Goal: Find contact information

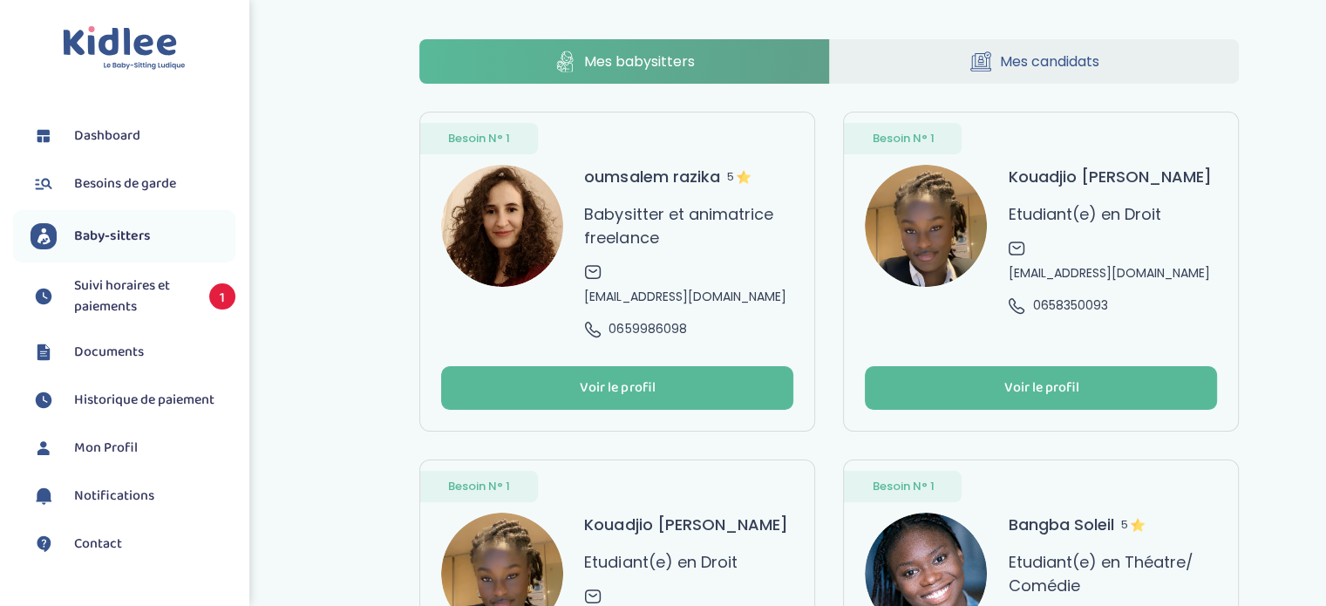
click at [660, 320] on span "0659986098" at bounding box center [648, 329] width 78 height 18
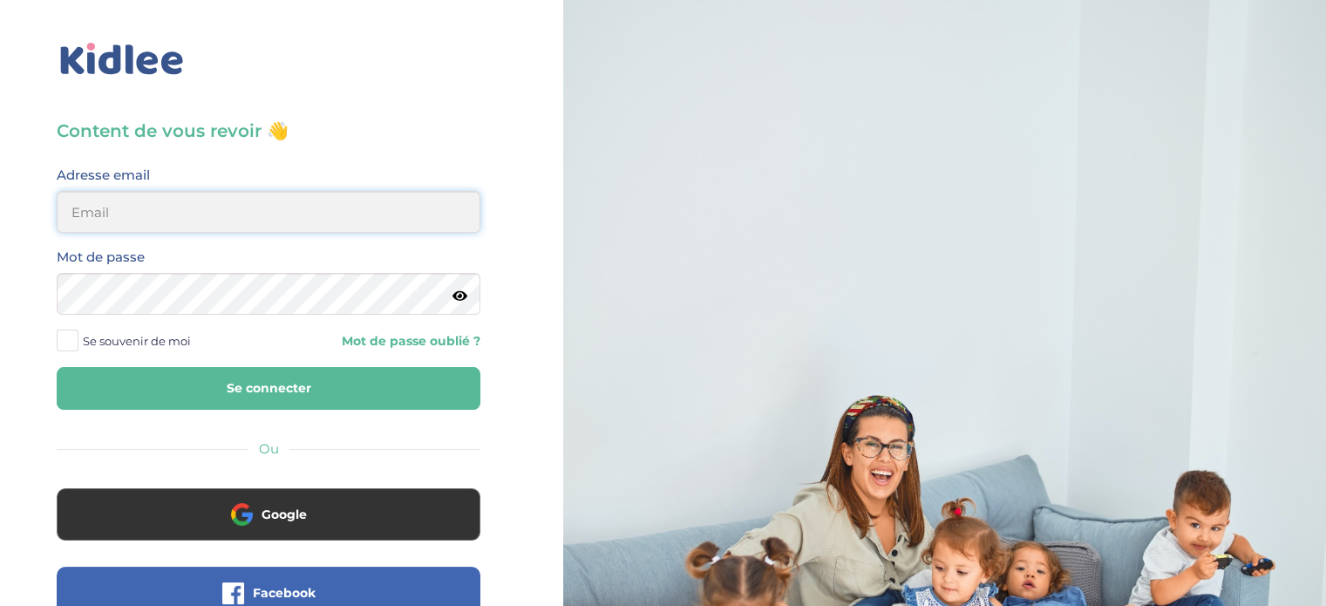
type input "cbcarton@gmail.com"
click at [283, 378] on button "Se connecter" at bounding box center [269, 388] width 424 height 43
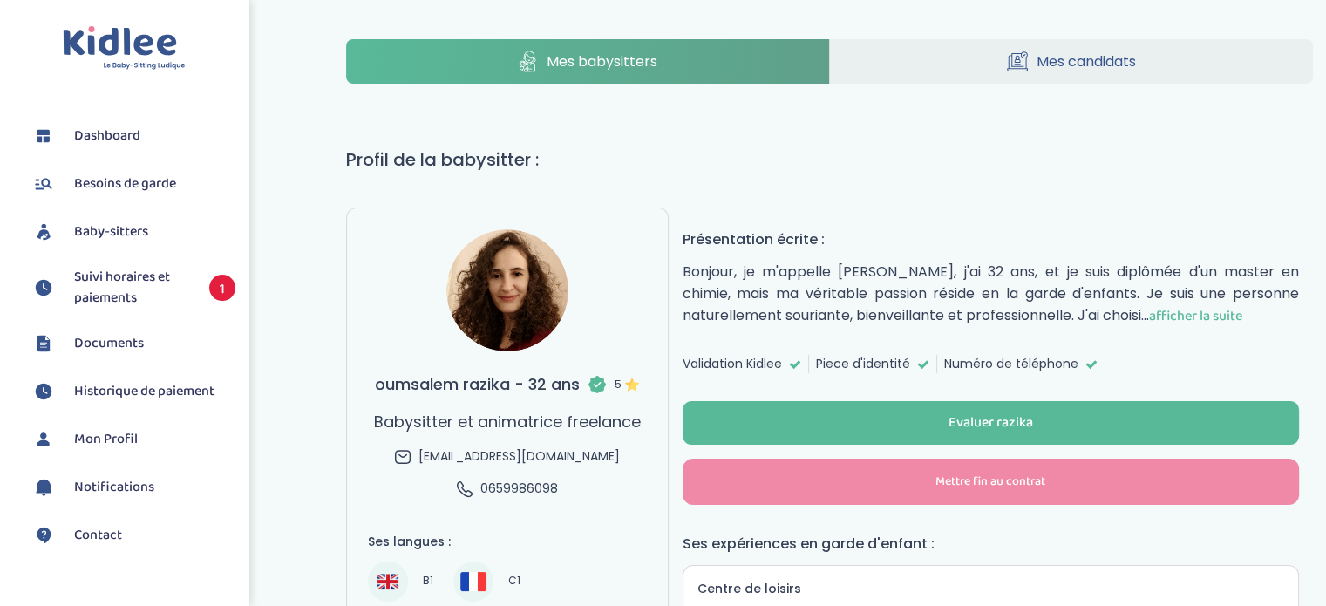
scroll to position [87, 0]
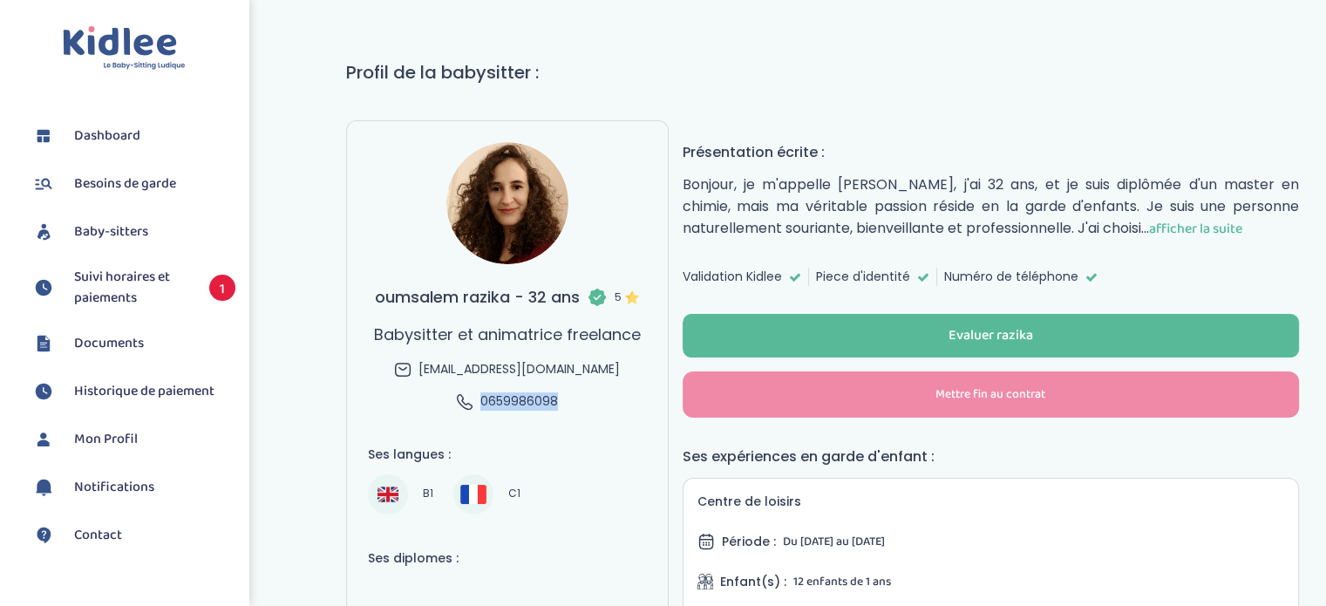
drag, startPoint x: 482, startPoint y: 402, endPoint x: 559, endPoint y: 401, distance: 76.7
click at [559, 401] on div "oumsalem razika - 32 ans 5 Babysitter et animatrice freelance ou-razika@outlook…" at bounding box center [507, 348] width 267 height 126
copy span "0659986098"
